Goal: Transaction & Acquisition: Purchase product/service

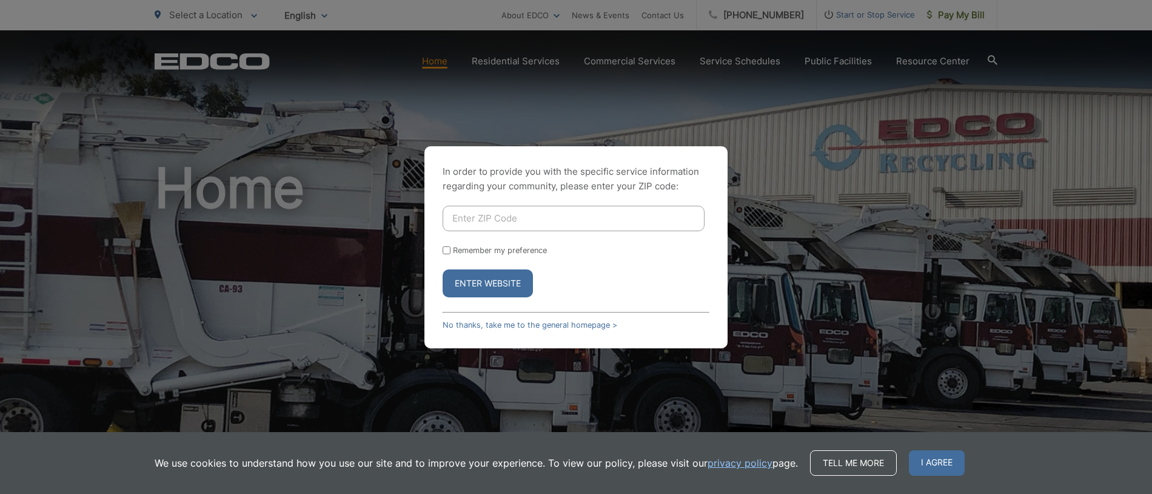
click at [495, 225] on input "Enter ZIP Code" at bounding box center [574, 218] width 262 height 25
type input "92131"
click at [501, 279] on button "Enter Website" at bounding box center [488, 283] width 90 height 28
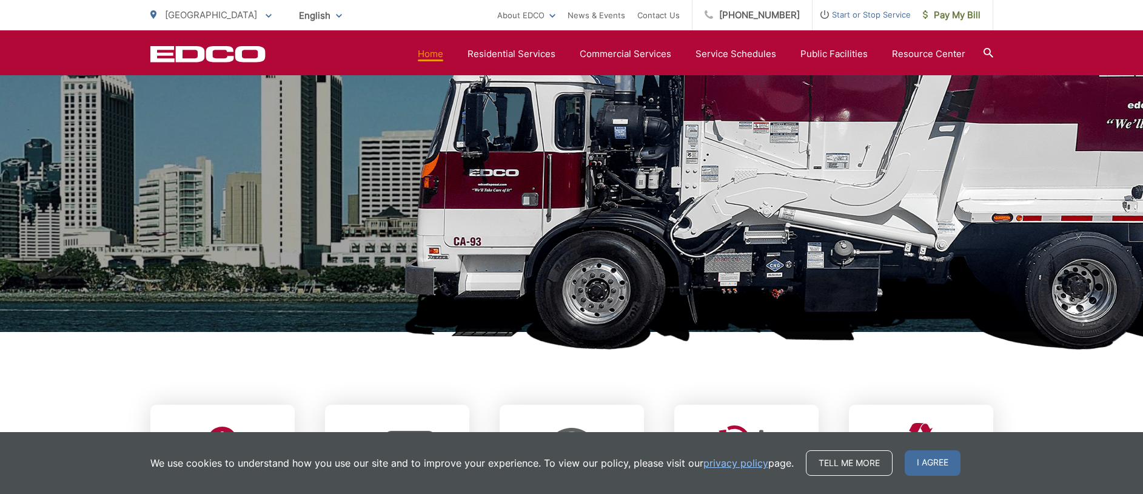
scroll to position [207, 0]
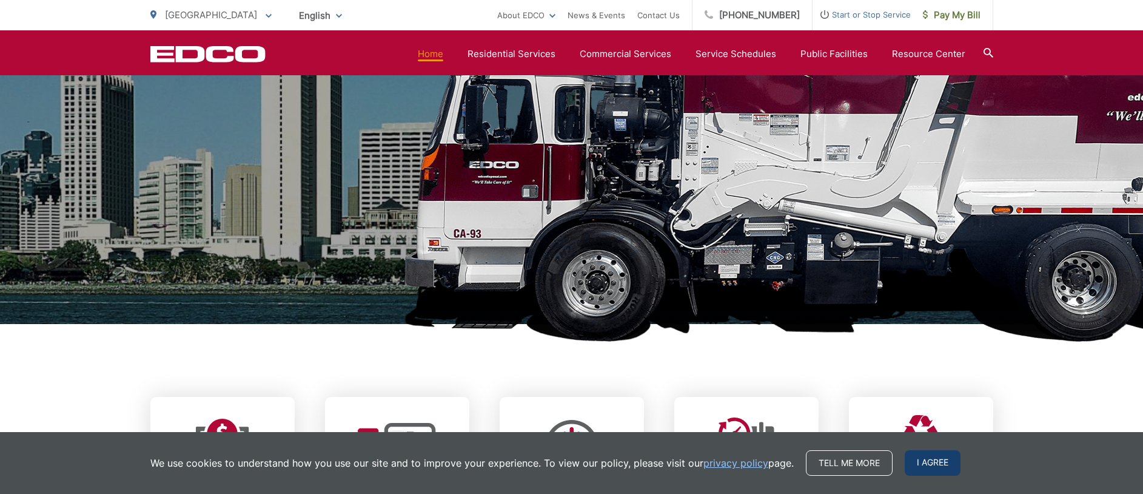
click at [940, 456] on span "I agree" at bounding box center [933, 462] width 56 height 25
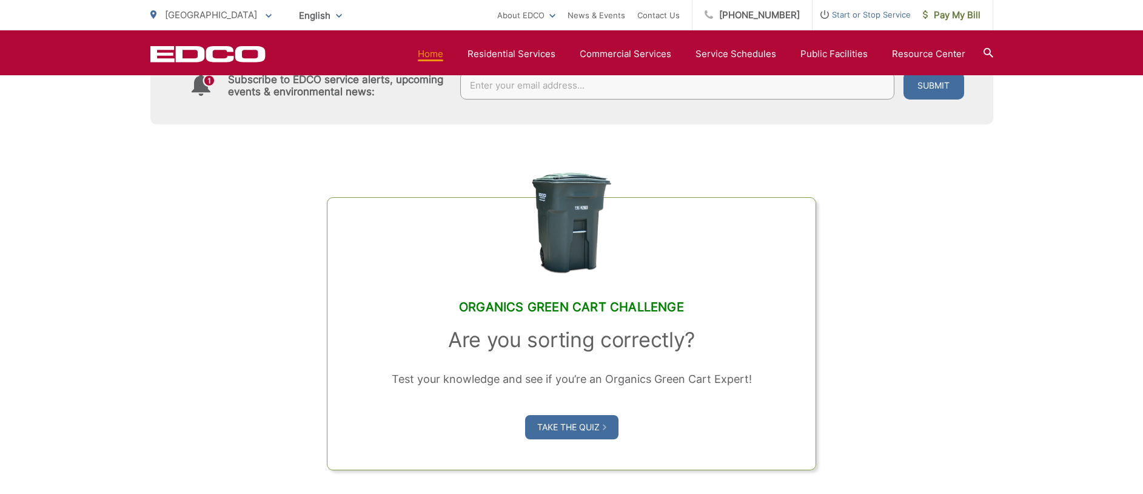
scroll to position [559, 0]
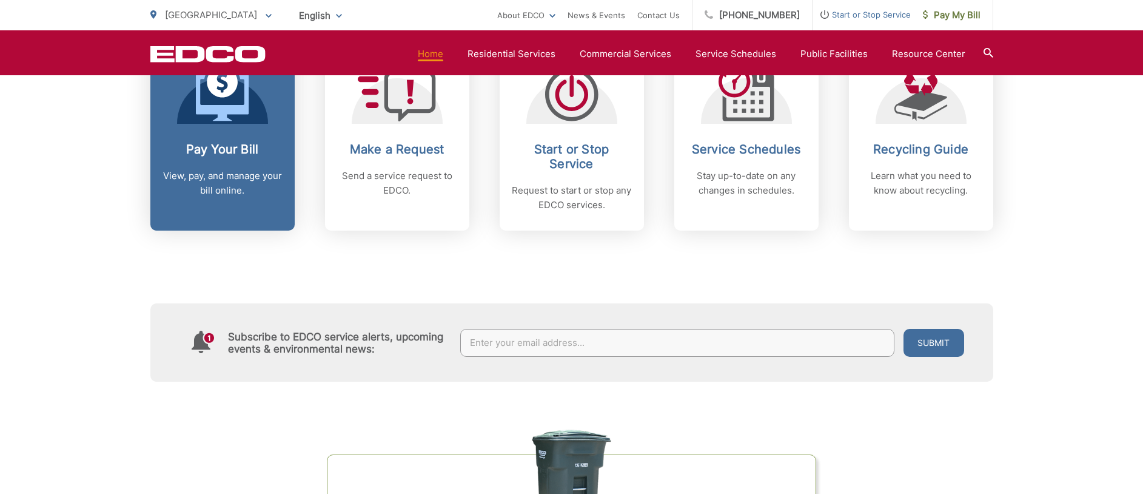
click at [252, 164] on div "Pay Your Bill View, pay, and manage your bill online." at bounding box center [223, 170] width 120 height 56
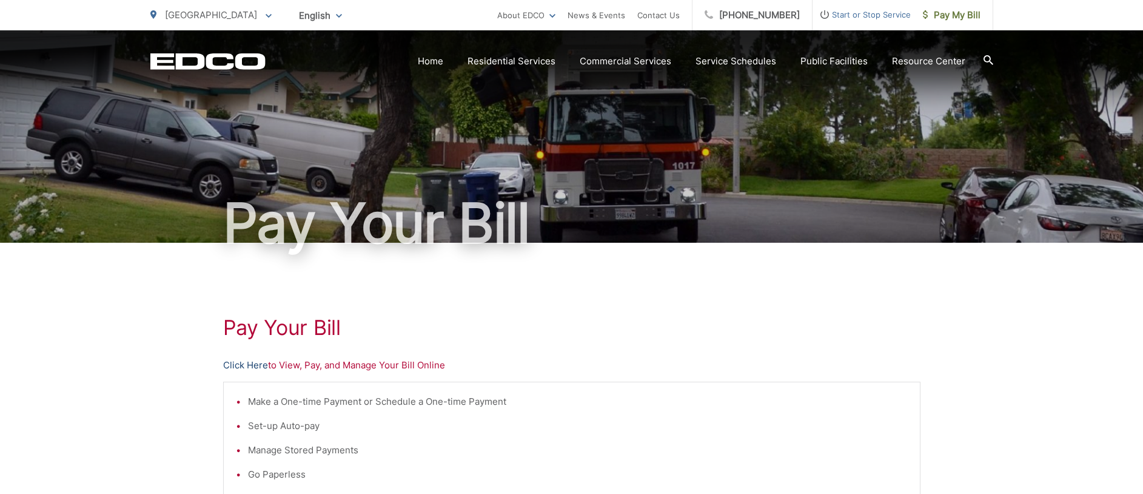
click at [247, 366] on link "Click Here" at bounding box center [245, 365] width 45 height 15
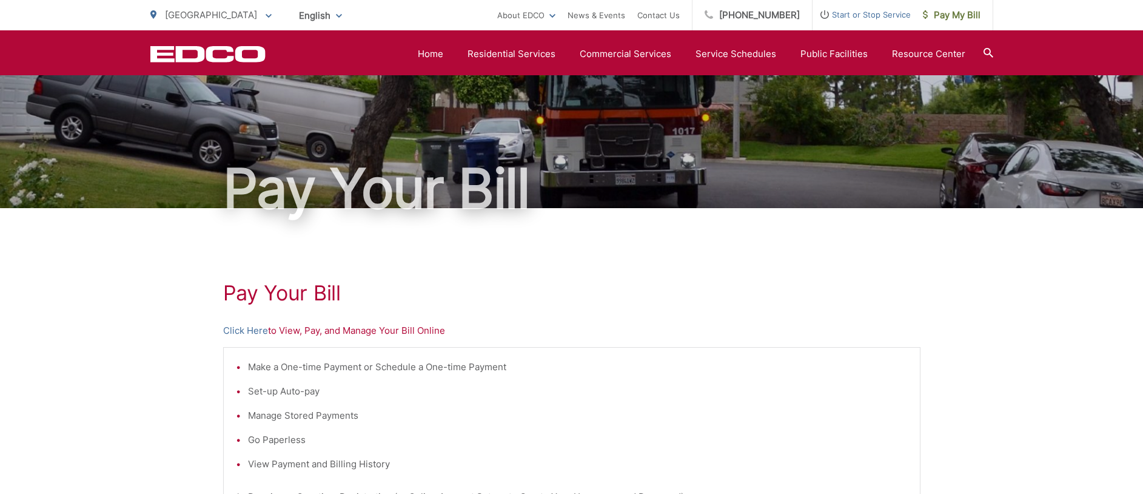
scroll to position [12, 0]
